Goal: Task Accomplishment & Management: Use online tool/utility

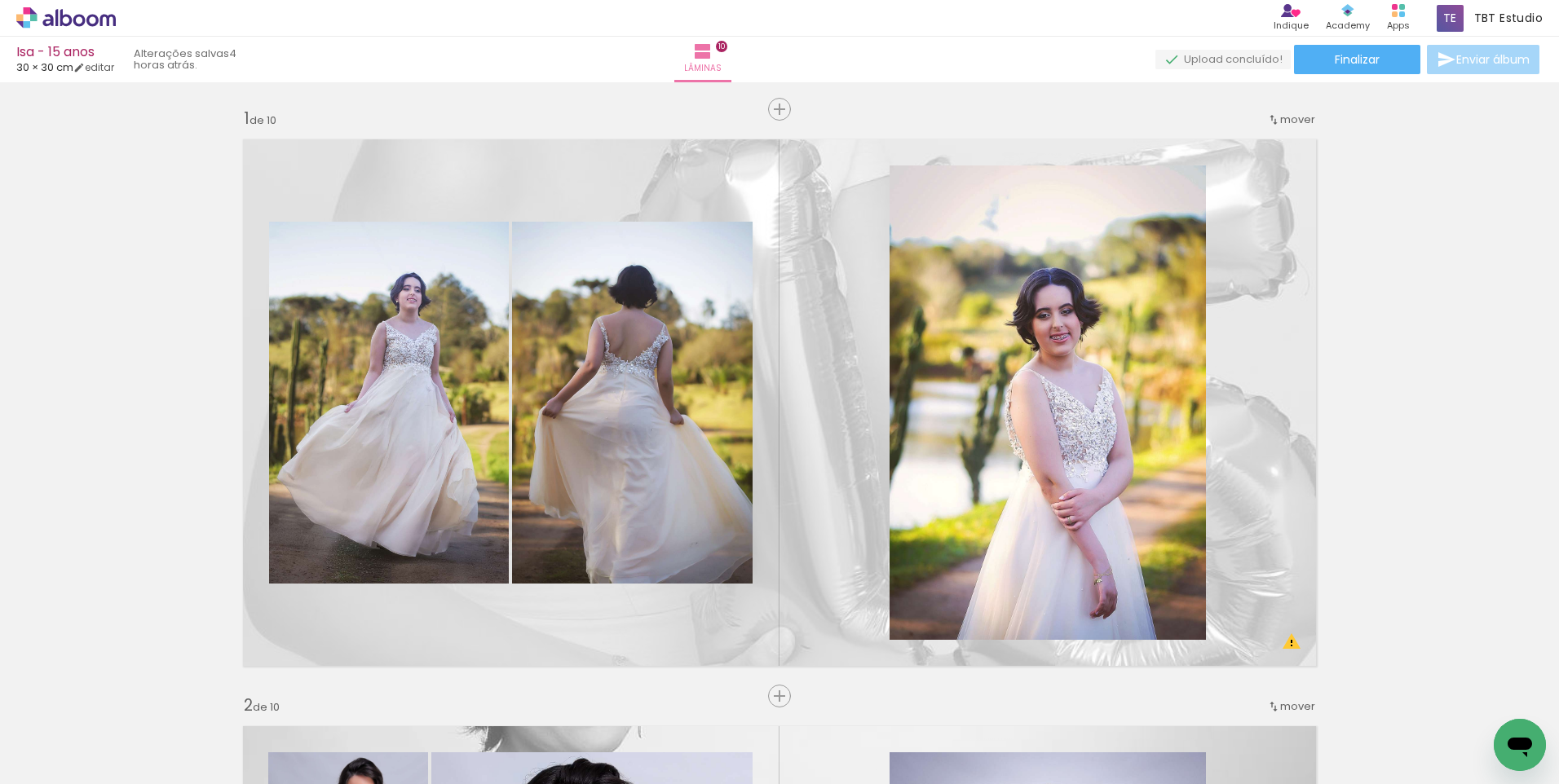
scroll to position [0, 301]
